Goal: Check status: Check status

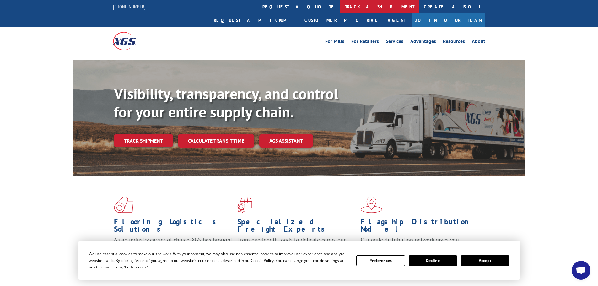
click at [340, 7] on link "track a shipment" at bounding box center [379, 6] width 79 height 13
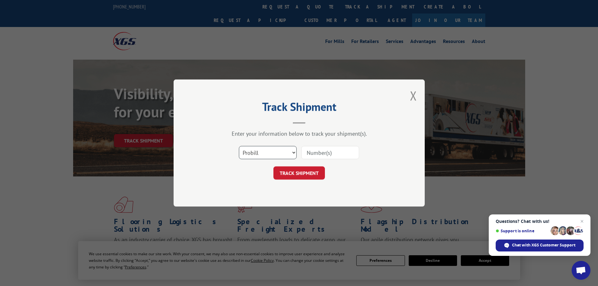
click at [255, 155] on select "Select category... Probill BOL PO" at bounding box center [268, 152] width 58 height 13
select select "bol"
click at [239, 146] on select "Select category... Probill BOL PO" at bounding box center [268, 152] width 58 height 13
click at [306, 153] on input at bounding box center [330, 152] width 58 height 13
paste input "7063875"
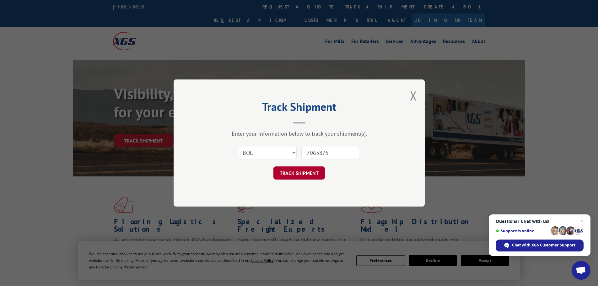
type input "7063875"
click at [293, 172] on button "TRACK SHIPMENT" at bounding box center [298, 172] width 51 height 13
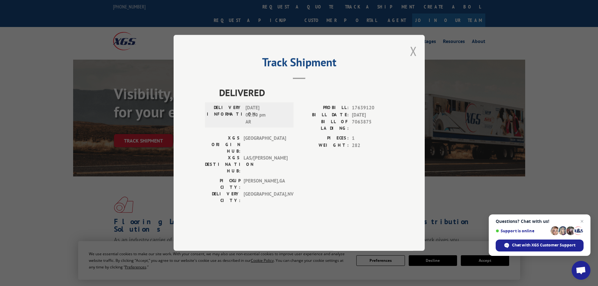
drag, startPoint x: 412, startPoint y: 68, endPoint x: 304, endPoint y: 36, distance: 112.8
click at [409, 67] on div "Track Shipment DELIVERED DELIVERY INFORMATION: [DATE] 02:00 pm AR PROBILL: 1763…" at bounding box center [299, 143] width 251 height 216
drag, startPoint x: 416, startPoint y: 67, endPoint x: 411, endPoint y: 67, distance: 5.3
click at [416, 59] on button "Close modal" at bounding box center [413, 51] width 7 height 17
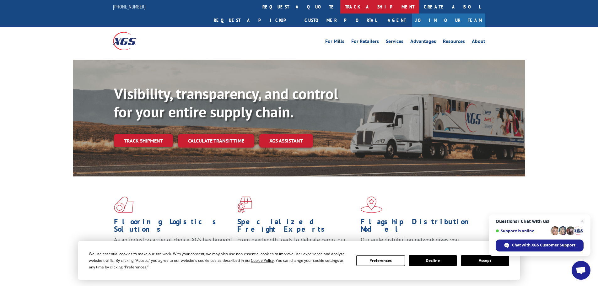
click at [340, 7] on link "track a shipment" at bounding box center [379, 6] width 79 height 13
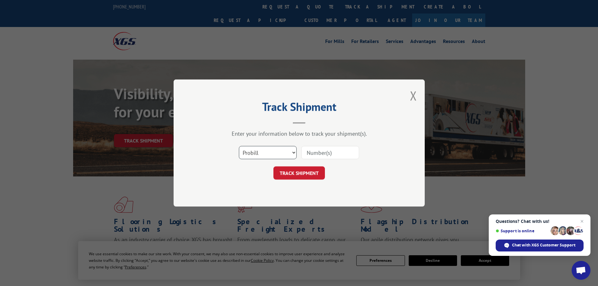
click at [255, 152] on select "Select category... Probill BOL PO" at bounding box center [268, 152] width 58 height 13
select select "bol"
click at [239, 146] on select "Select category... Probill BOL PO" at bounding box center [268, 152] width 58 height 13
click at [312, 152] on input at bounding box center [330, 152] width 58 height 13
paste input "7065644"
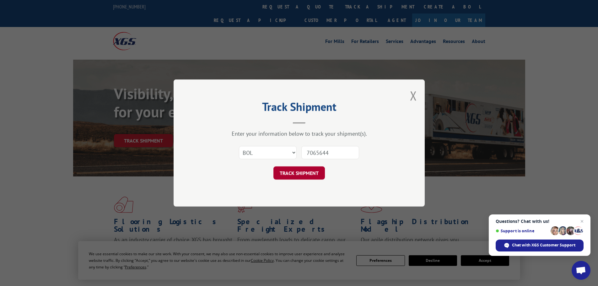
type input "7065644"
click at [303, 174] on button "TRACK SHIPMENT" at bounding box center [298, 172] width 51 height 13
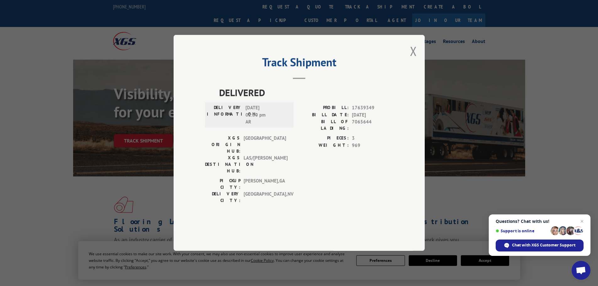
click at [418, 70] on div "Track Shipment DELIVERED DELIVERY INFORMATION: [DATE] 02:00 pm AR PROBILL: 1763…" at bounding box center [299, 143] width 251 height 216
click at [415, 59] on button "Close modal" at bounding box center [413, 51] width 7 height 17
